Goal: Task Accomplishment & Management: Manage account settings

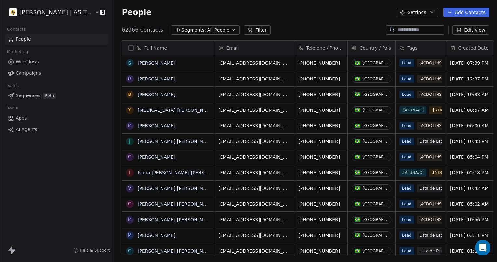
scroll to position [225, 383]
click at [314, 23] on div "People Settings Add Contacts" at bounding box center [305, 12] width 383 height 25
click at [28, 64] on span "Workflows" at bounding box center [27, 61] width 23 height 7
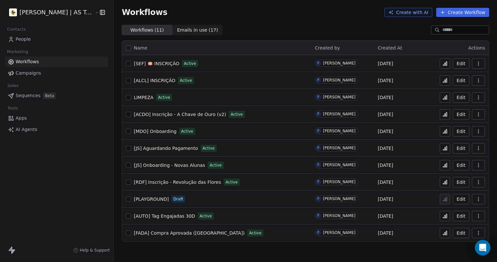
click at [193, 181] on span "[RDF] Inscrição - Revolução das Flores" at bounding box center [177, 181] width 87 height 5
click at [183, 181] on span "[RDF] Inscrição - Revolução das Flores" at bounding box center [177, 181] width 87 height 5
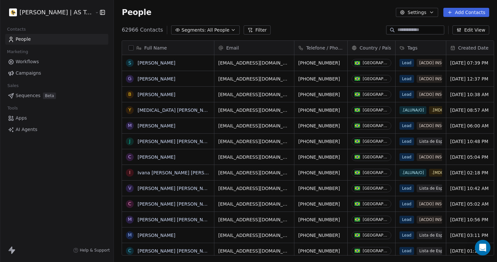
scroll to position [225, 383]
click at [398, 30] on input at bounding box center [421, 30] width 46 height 7
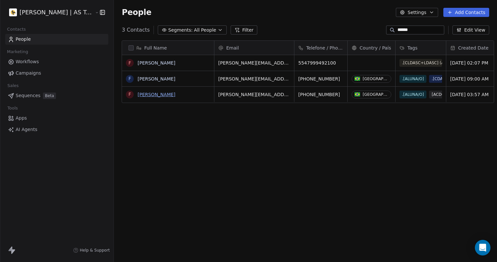
type input "******"
click at [157, 95] on link "Fabio Cristiano Gaulke" at bounding box center [157, 94] width 38 height 5
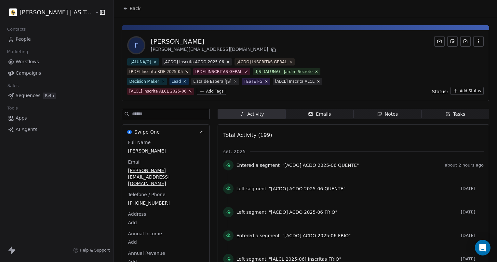
click at [204, 92] on html "Amanda Schultz | AS Treinamentos Contacts People Marketing Workflows Campaigns …" at bounding box center [248, 131] width 497 height 262
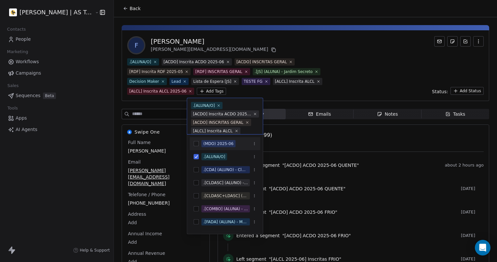
scroll to position [63, 0]
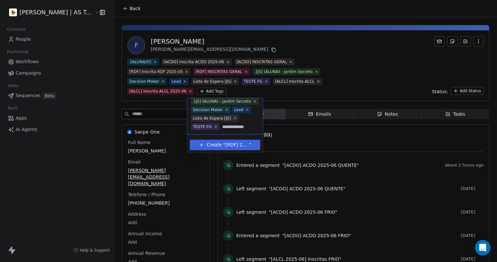
type input "**********"
click at [235, 145] on span "[RDF] 2025-09" at bounding box center [237, 144] width 24 height 7
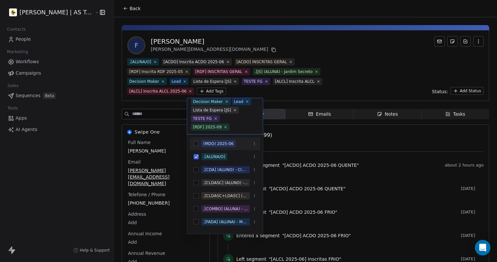
click at [222, 124] on div "[RDF] 2025-09" at bounding box center [207, 127] width 29 height 6
click at [228, 125] on icon at bounding box center [226, 127] width 4 height 4
click at [354, 74] on html "Amanda Schultz | AS Treinamentos Contacts People Marketing Workflows Campaigns …" at bounding box center [248, 131] width 497 height 262
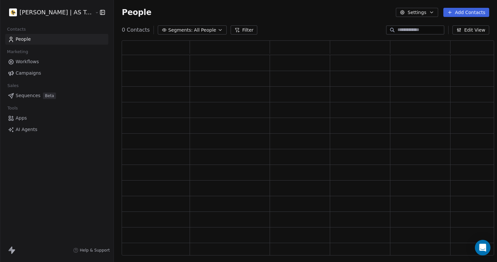
scroll to position [210, 367]
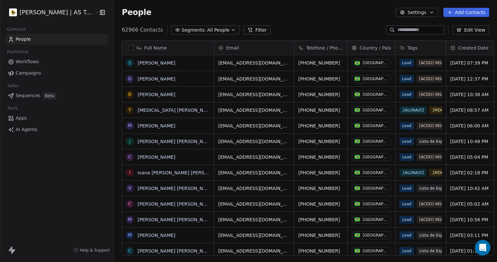
click at [45, 17] on html "[PERSON_NAME] | AS Treinamentos Contacts People Marketing Workflows Campaigns S…" at bounding box center [248, 131] width 497 height 262
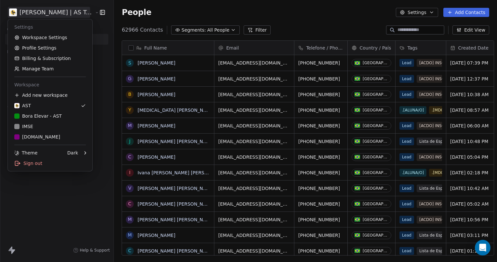
scroll to position [225, 383]
click at [44, 36] on link "Workspace Settings" at bounding box center [49, 37] width 79 height 10
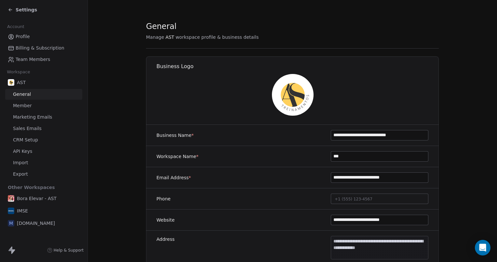
click at [26, 138] on span "CRM Setup" at bounding box center [25, 139] width 25 height 7
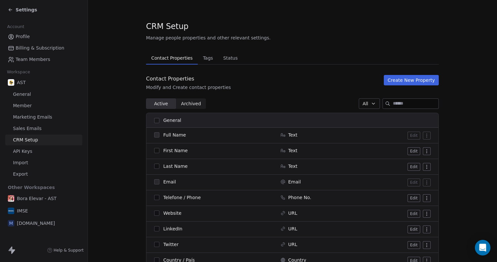
click at [200, 61] on span "Tags" at bounding box center [207, 57] width 15 height 9
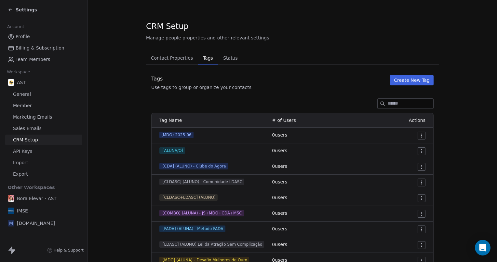
click at [390, 104] on input at bounding box center [411, 104] width 46 height 10
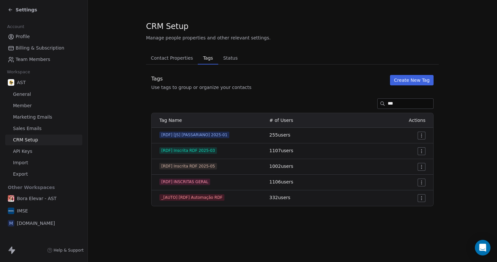
type input "***"
click at [415, 82] on button "Create New Tag" at bounding box center [412, 80] width 44 height 10
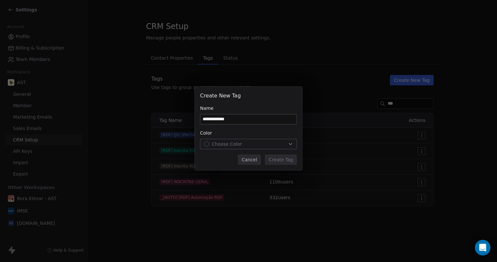
type input "**********"
click at [246, 145] on div "Choose Color" at bounding box center [248, 144] width 89 height 7
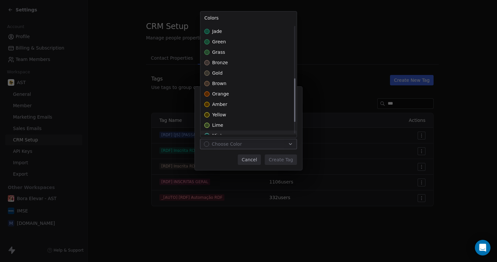
scroll to position [128, 0]
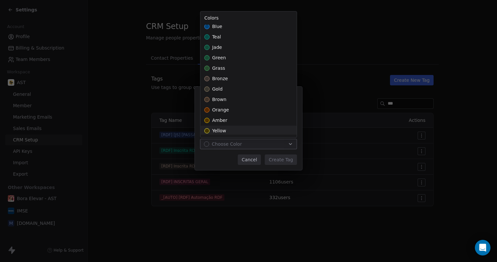
click at [228, 131] on div "yellow" at bounding box center [248, 130] width 96 height 10
click at [292, 159] on div "**********" at bounding box center [248, 130] width 497 height 109
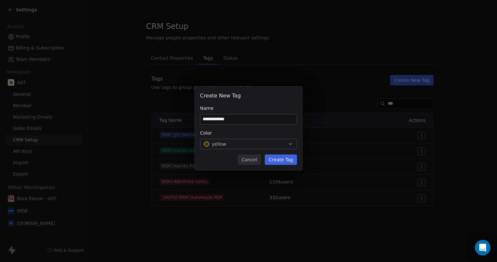
click at [289, 159] on button "Create Tag" at bounding box center [281, 159] width 32 height 10
